Goal: Check status

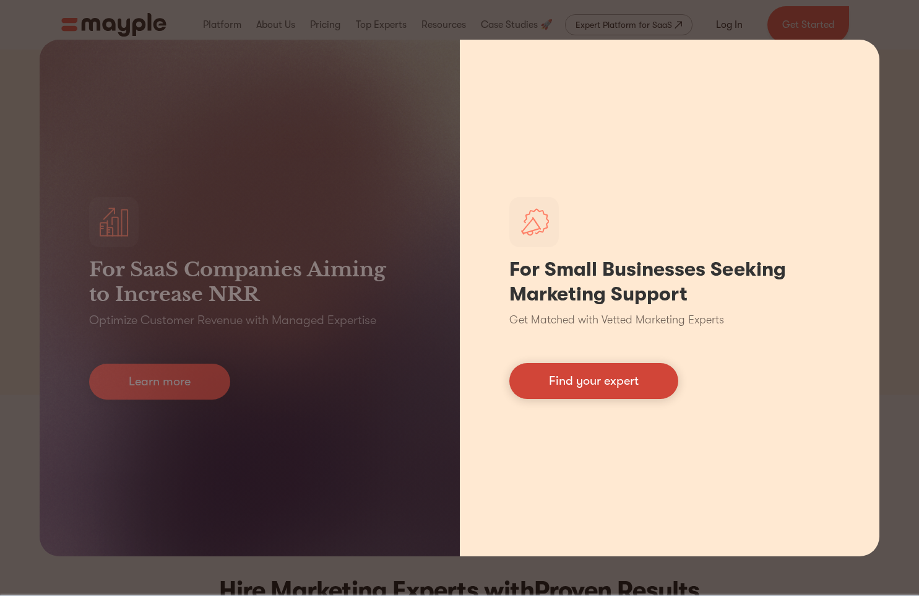
click at [551, 370] on link "Find your expert" at bounding box center [593, 381] width 169 height 36
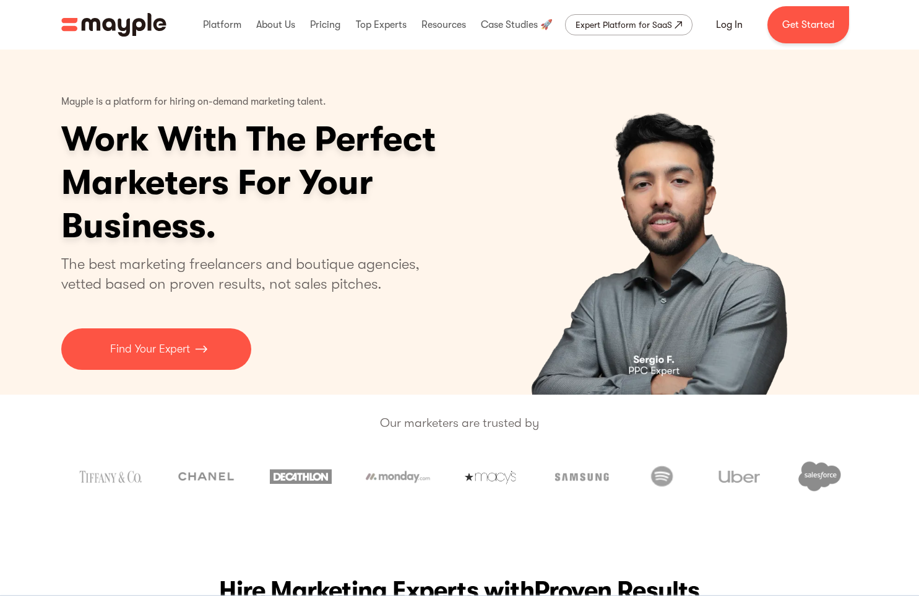
drag, startPoint x: 733, startPoint y: 30, endPoint x: 586, endPoint y: 94, distance: 160.2
click at [733, 29] on link "Log In" at bounding box center [729, 25] width 56 height 30
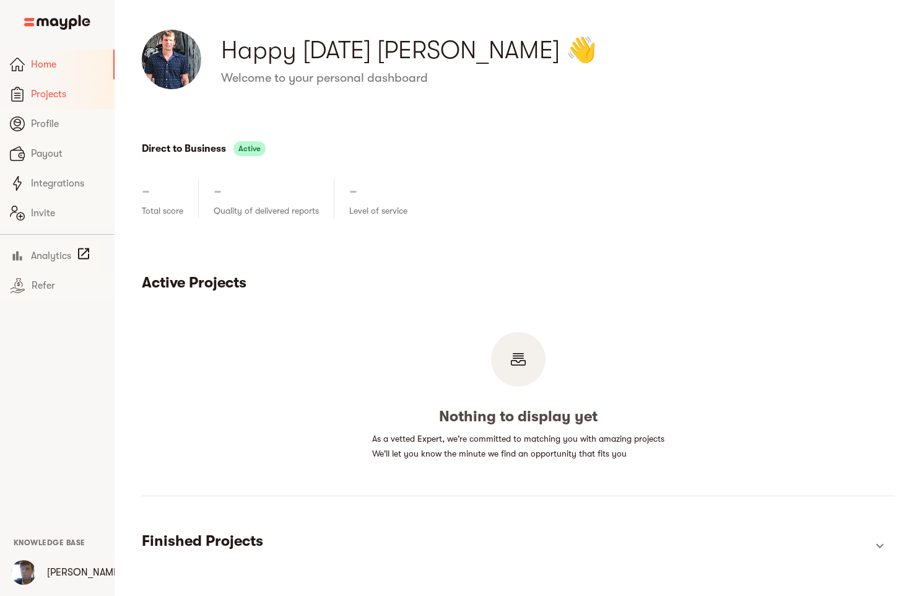
click at [40, 96] on span "Projects" at bounding box center [68, 94] width 74 height 15
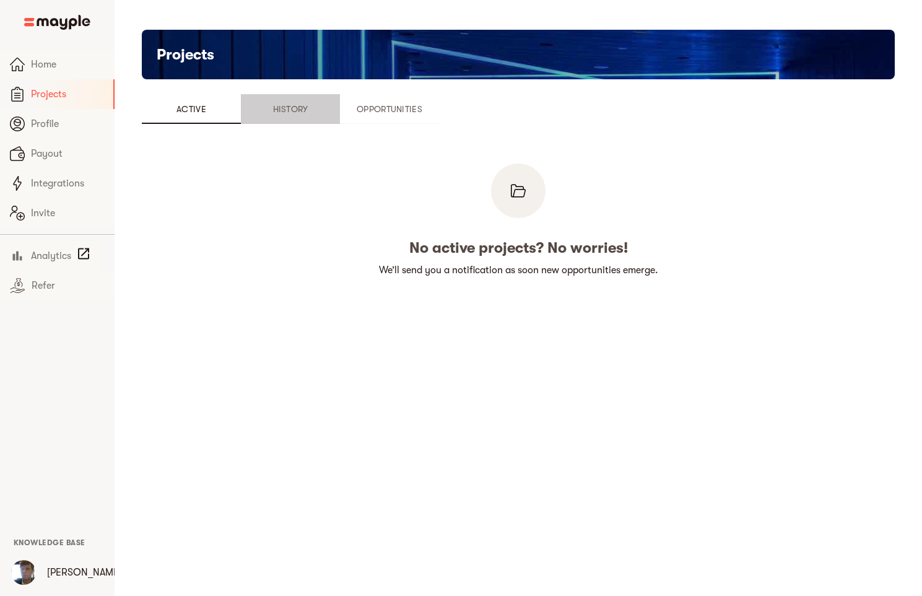
click at [272, 114] on span "History" at bounding box center [290, 109] width 84 height 15
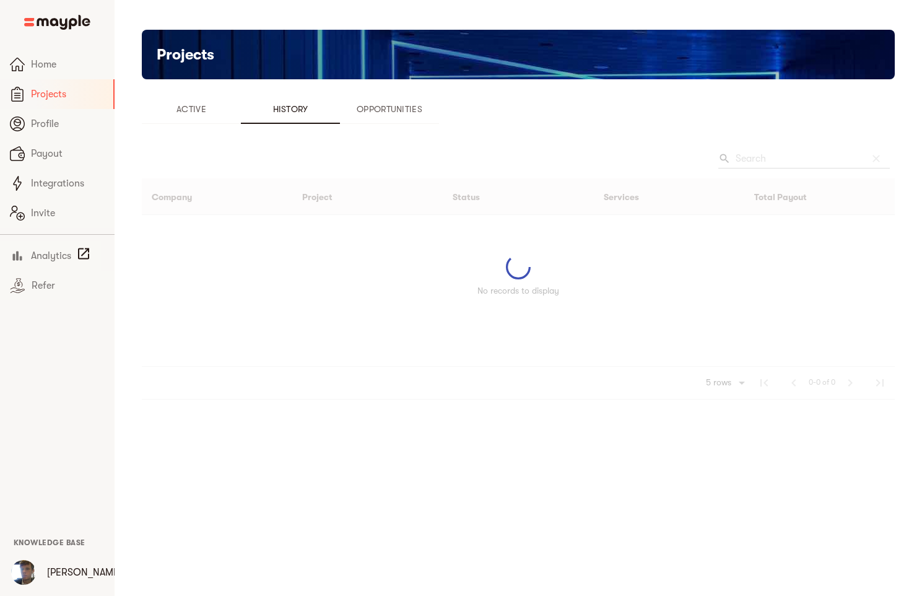
click at [419, 107] on span "Opportunities" at bounding box center [389, 109] width 84 height 15
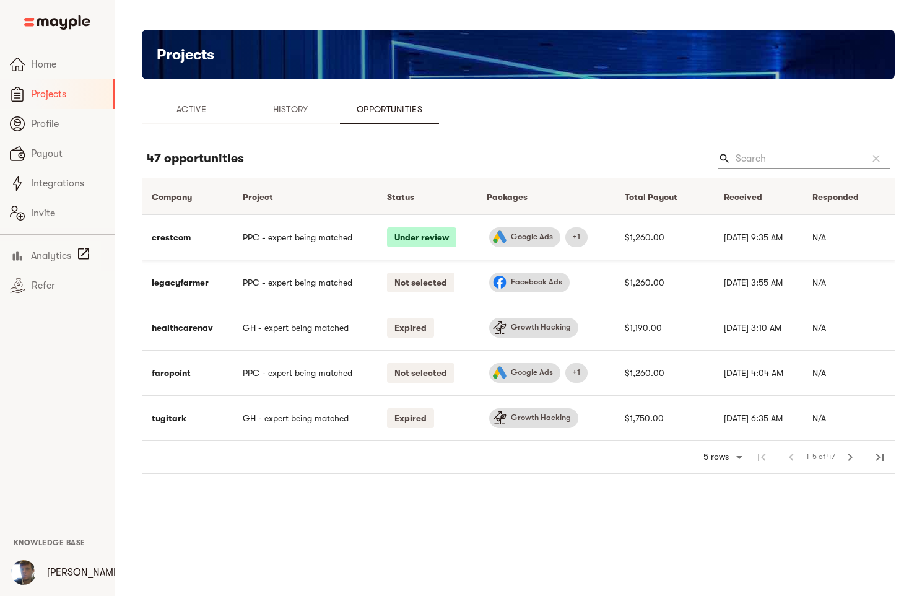
click at [330, 236] on td "PPC - expert being matched" at bounding box center [305, 236] width 145 height 45
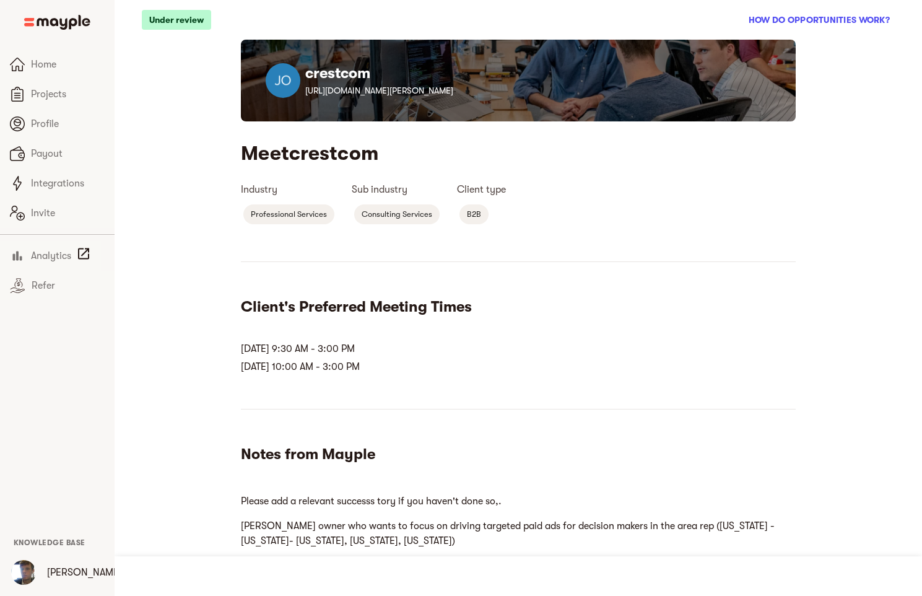
click at [177, 20] on p "Under review" at bounding box center [176, 20] width 69 height 20
click at [63, 46] on div at bounding box center [57, 25] width 115 height 50
click at [57, 50] on link "Home" at bounding box center [57, 65] width 115 height 30
